Goal: Transaction & Acquisition: Book appointment/travel/reservation

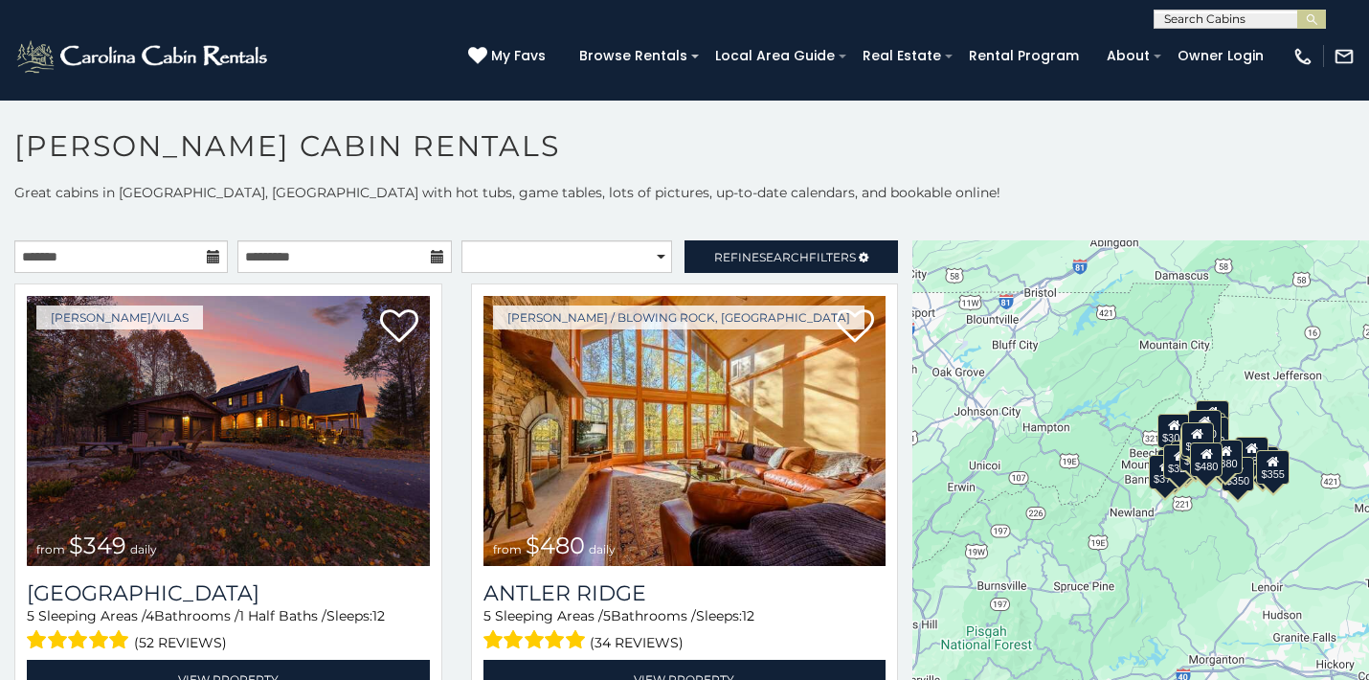
click at [211, 256] on icon at bounding box center [213, 256] width 13 height 13
click at [214, 259] on icon at bounding box center [213, 256] width 13 height 13
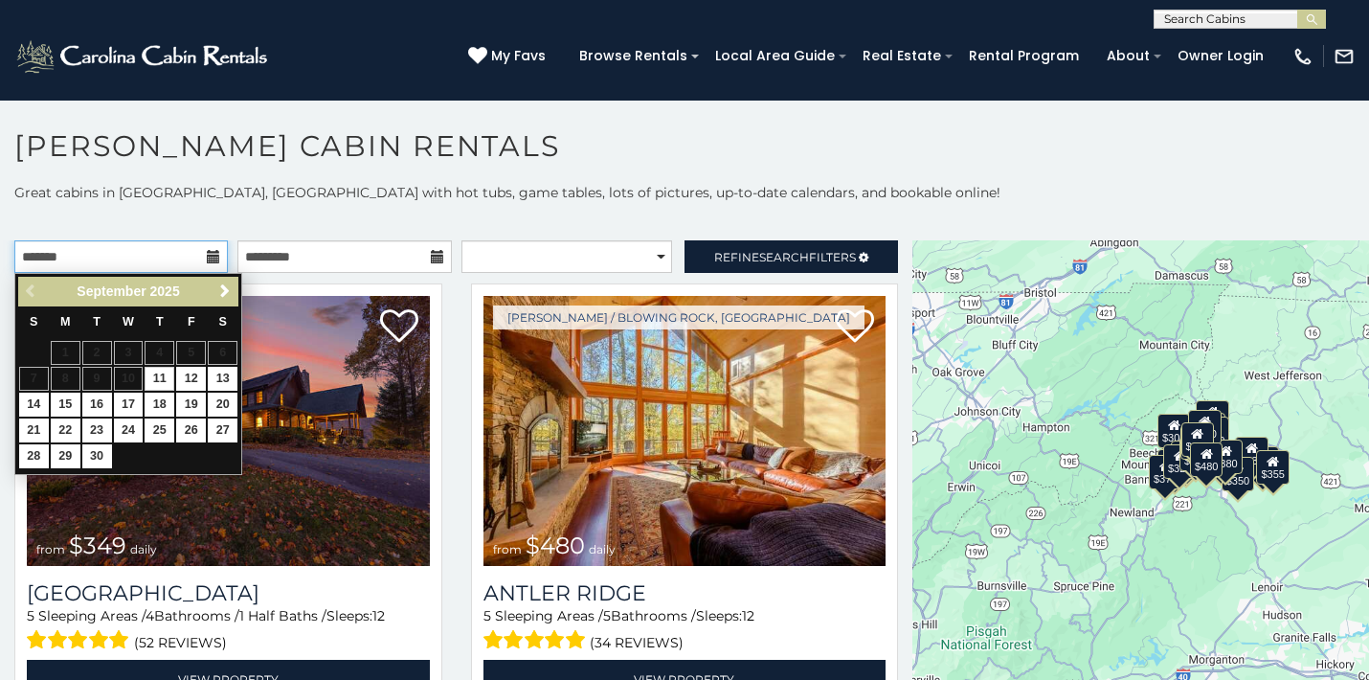
click at [208, 267] on input "text" at bounding box center [121, 256] width 214 height 33
drag, startPoint x: 213, startPoint y: 377, endPoint x: 219, endPoint y: 387, distance: 11.7
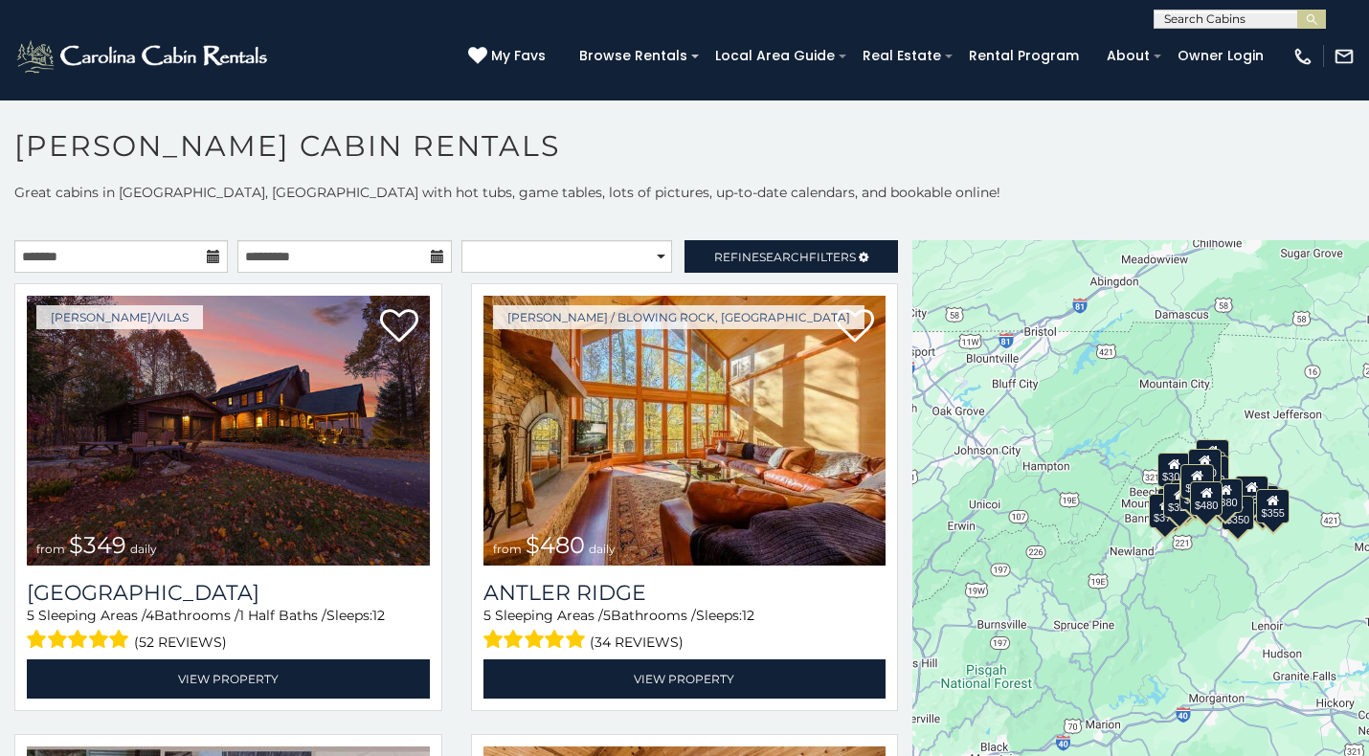
click at [433, 261] on icon at bounding box center [437, 256] width 13 height 13
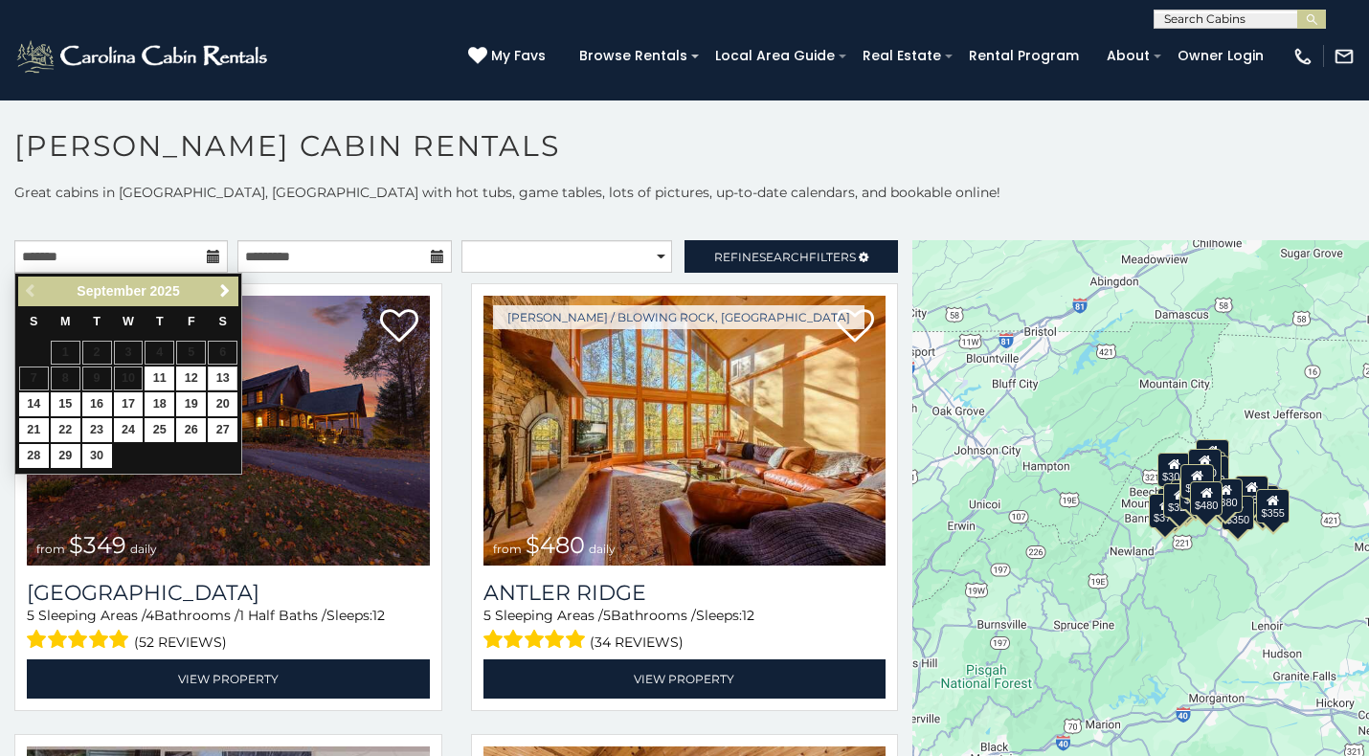
click at [221, 373] on link "13" at bounding box center [223, 379] width 30 height 24
type input "**********"
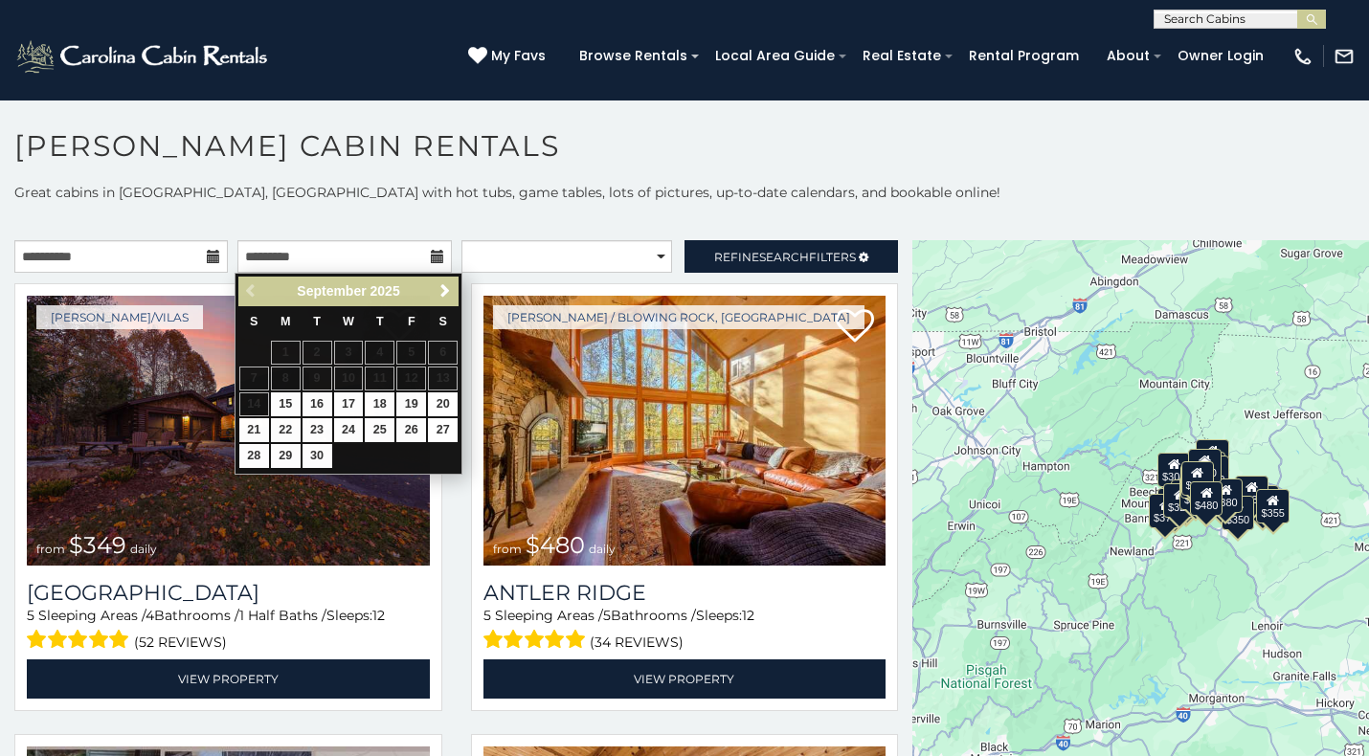
click at [207, 258] on icon at bounding box center [213, 256] width 13 height 13
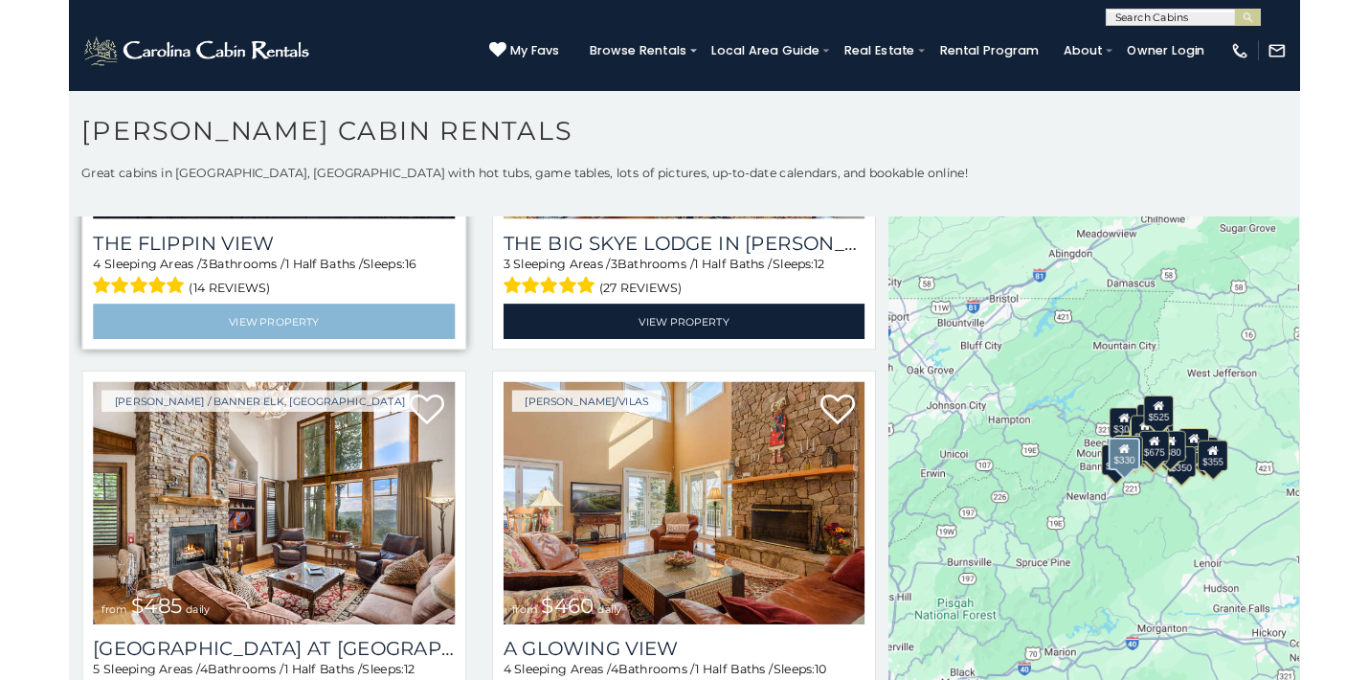
scroll to position [2579, 0]
